Goal: Information Seeking & Learning: Learn about a topic

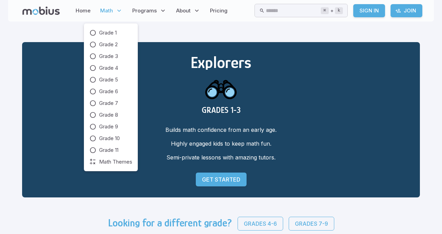
click at [107, 9] on span "Math" at bounding box center [106, 11] width 13 height 8
click at [92, 68] on icon at bounding box center [92, 68] width 7 height 7
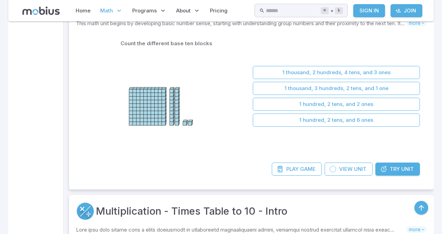
scroll to position [1293, 0]
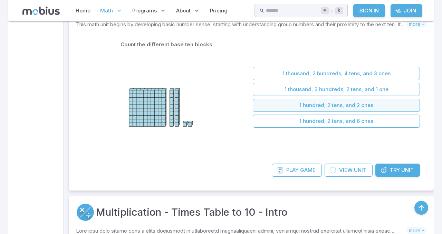
click at [278, 109] on button "1 hundred, 2 tens, and 2 ones" at bounding box center [336, 105] width 167 height 13
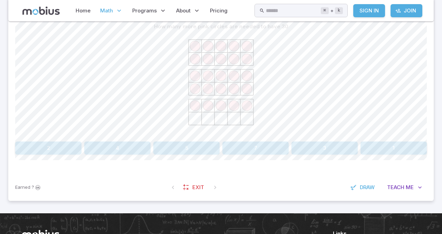
scroll to position [184, 0]
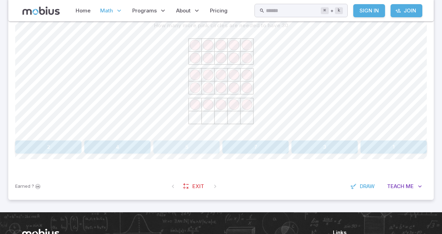
click at [163, 144] on button "5" at bounding box center [186, 146] width 66 height 13
